Goal: Obtain resource: Obtain resource

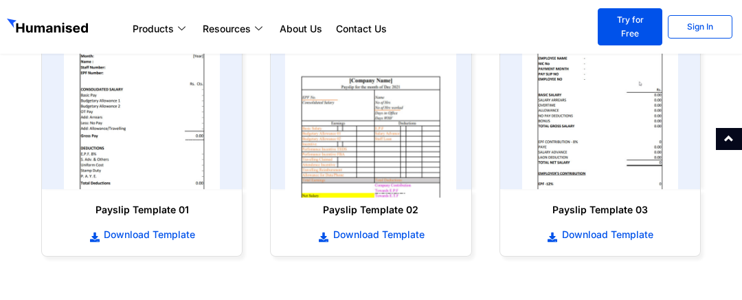
scroll to position [756, 0]
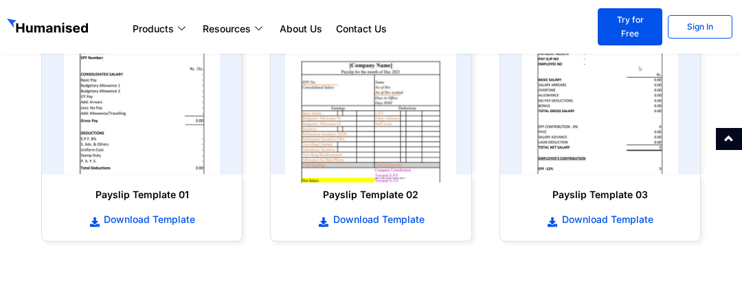
click at [357, 104] on img at bounding box center [371, 87] width 172 height 189
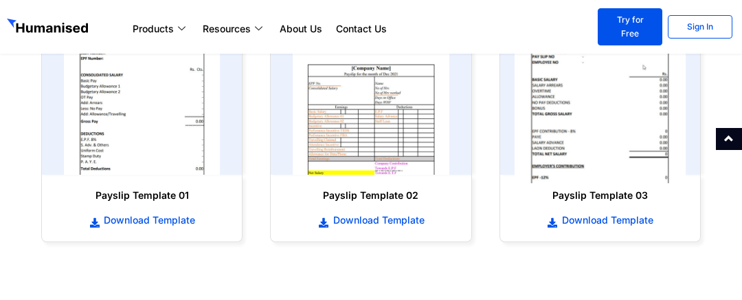
scroll to position [756, 0]
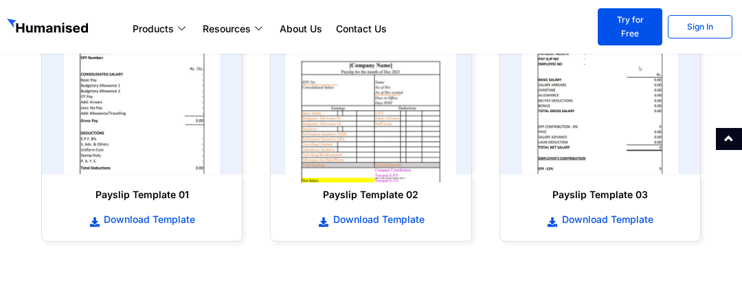
click at [320, 110] on img at bounding box center [371, 87] width 172 height 189
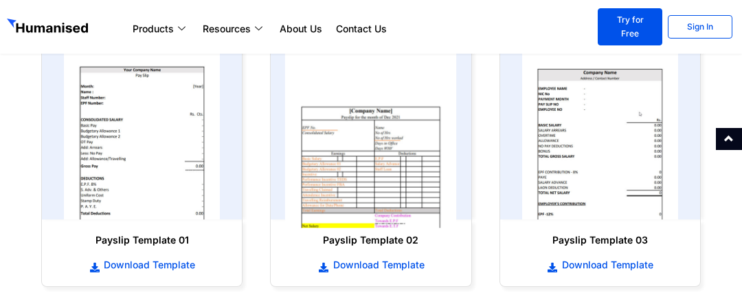
scroll to position [687, 0]
